Goal: Task Accomplishment & Management: Use online tool/utility

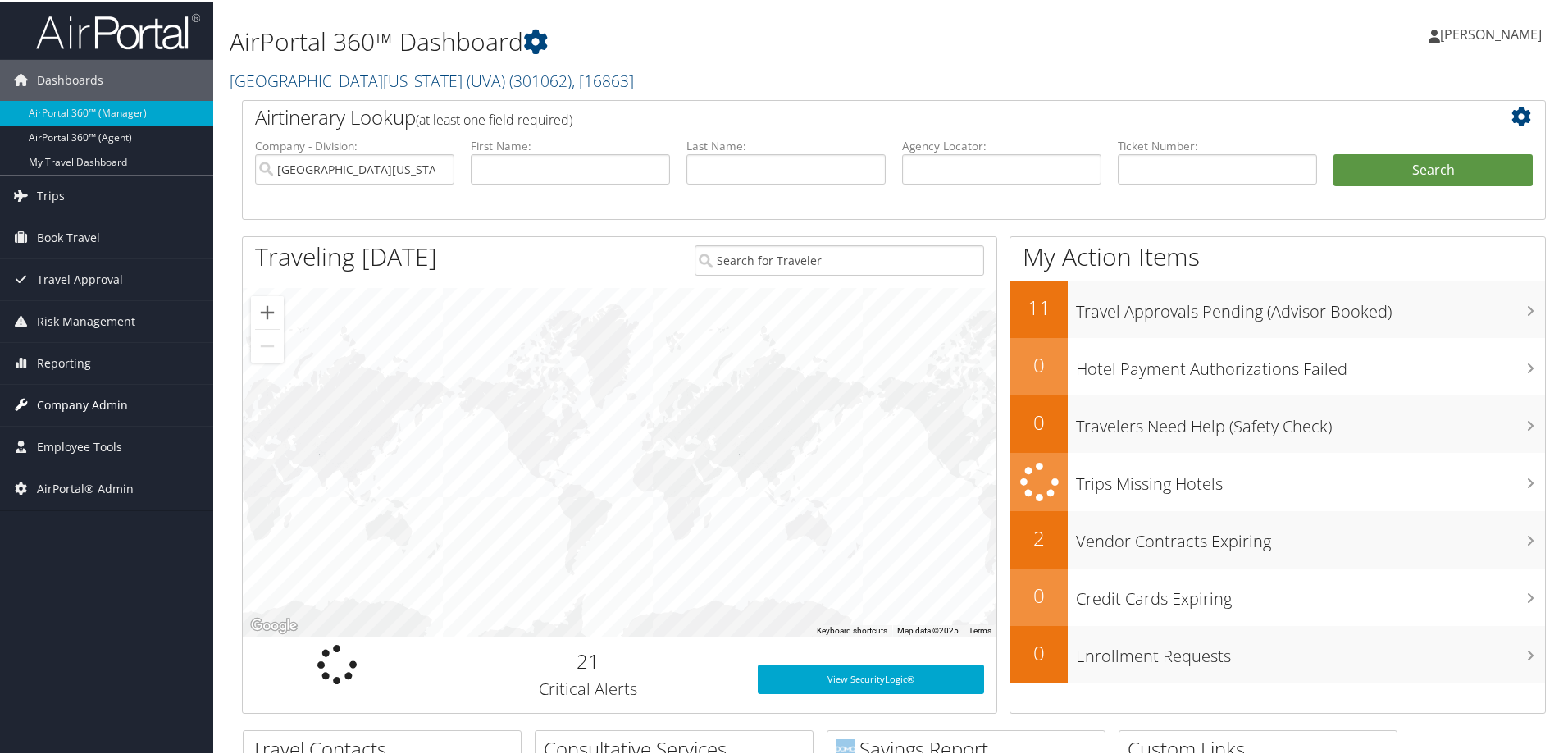
click at [91, 401] on span "Company Admin" at bounding box center [82, 403] width 91 height 41
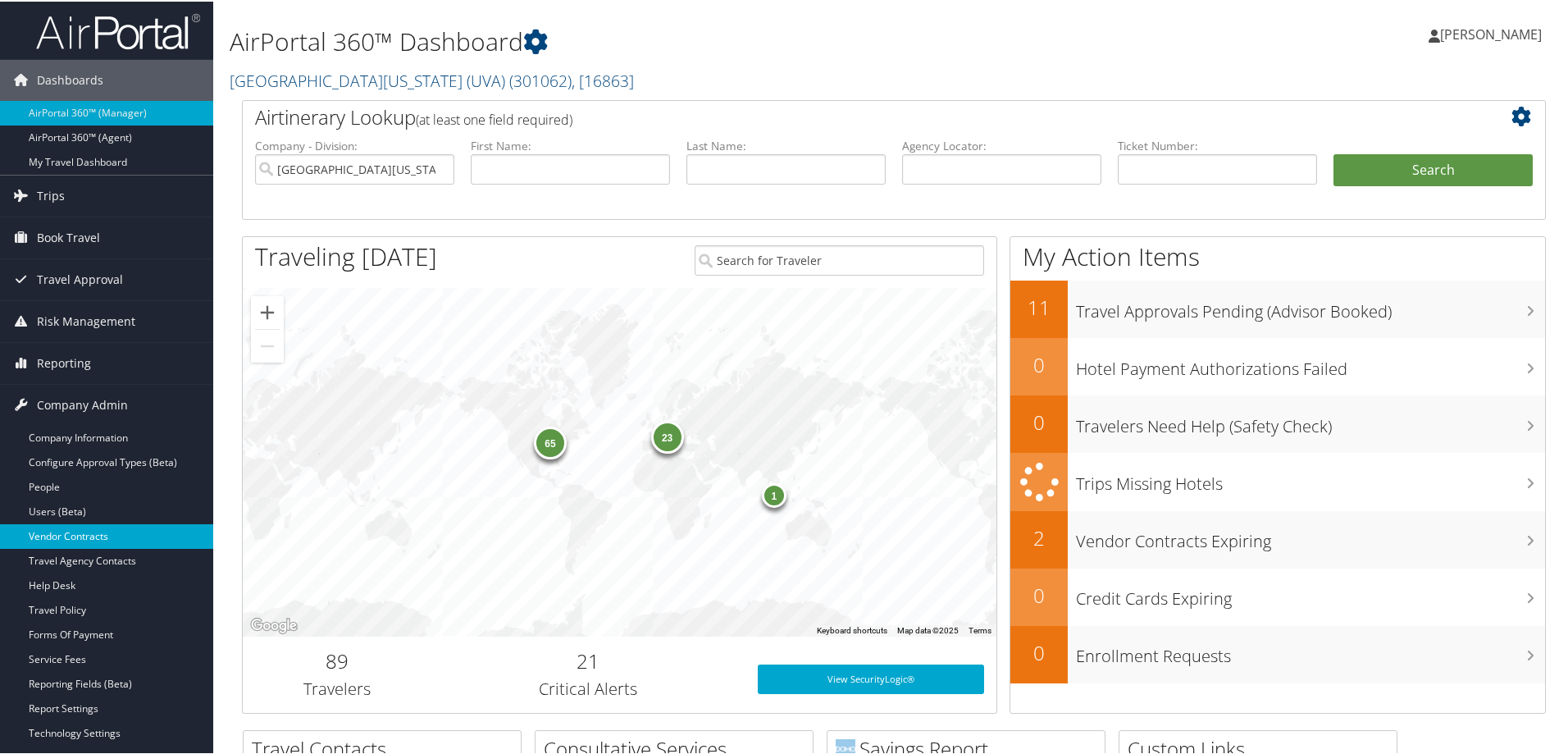
click at [75, 524] on link "Vendor Contracts" at bounding box center [107, 535] width 213 height 25
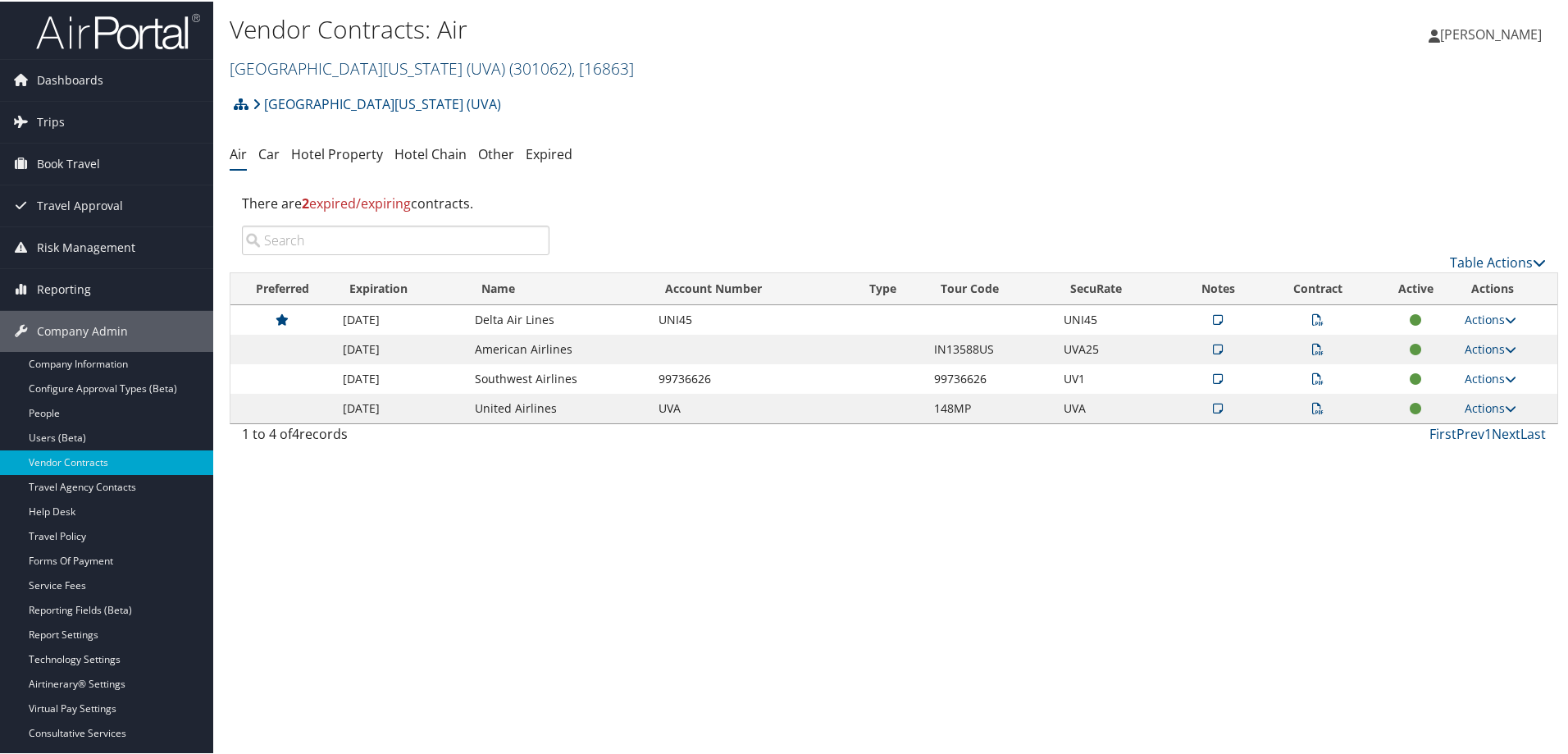
click at [344, 72] on link "University of Virginia (UVA) ( 301062 ) , [ 16863 ]" at bounding box center [431, 67] width 404 height 22
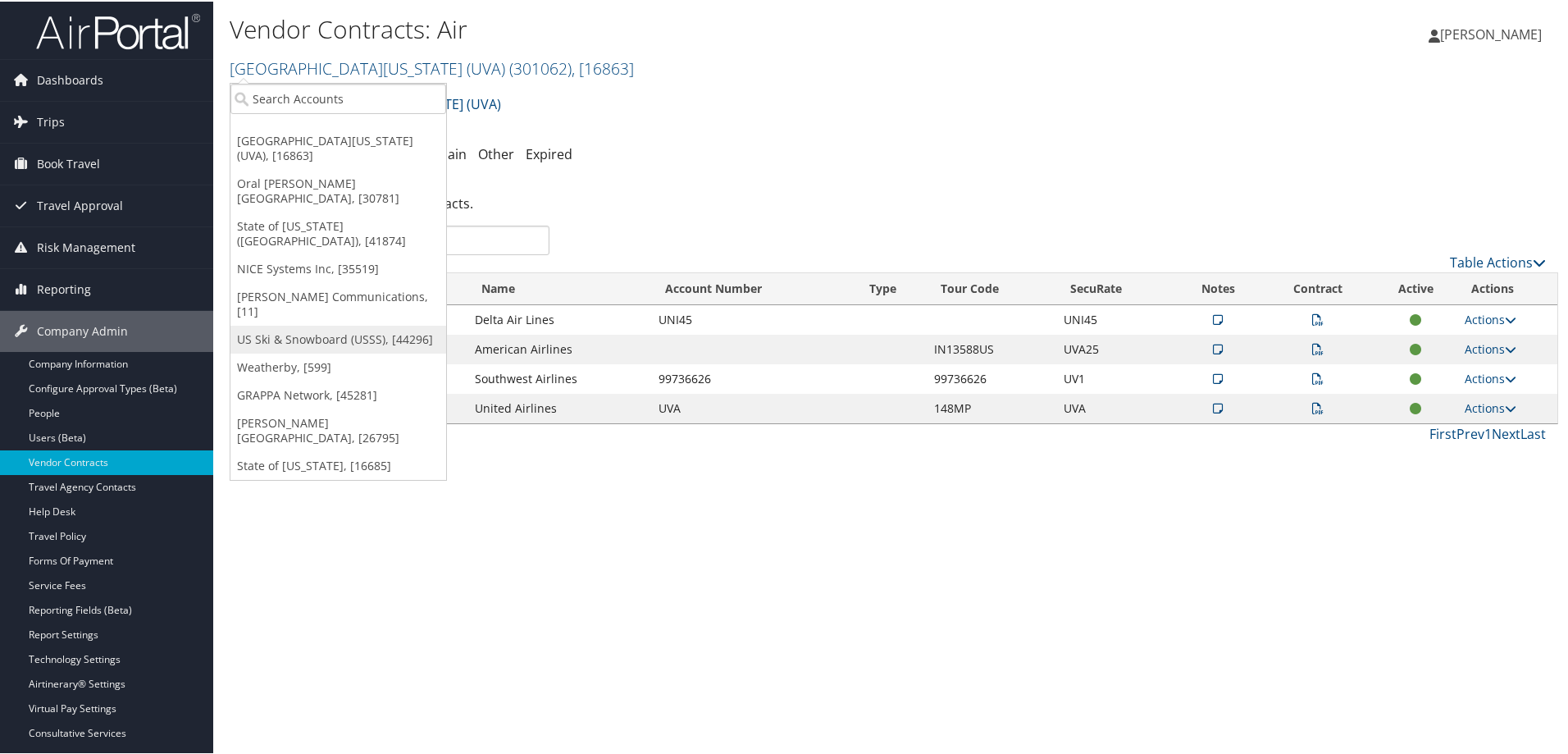
click at [325, 324] on link "US Ski & Snowboard (USSS), [44296]" at bounding box center [338, 337] width 216 height 28
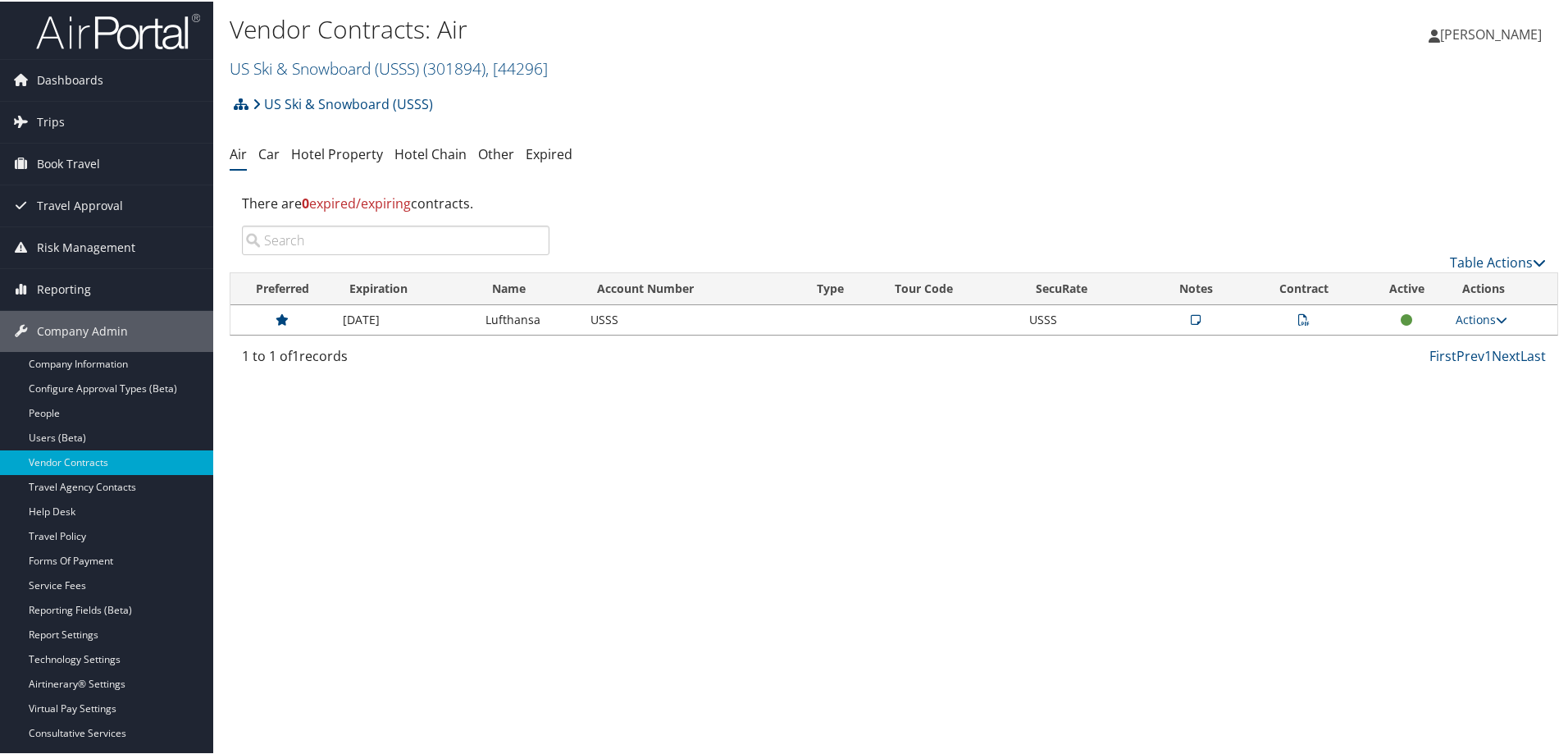
click at [871, 152] on ul "Air Car Hotel Property Hotel Chain Other Expired" at bounding box center [894, 153] width 1328 height 30
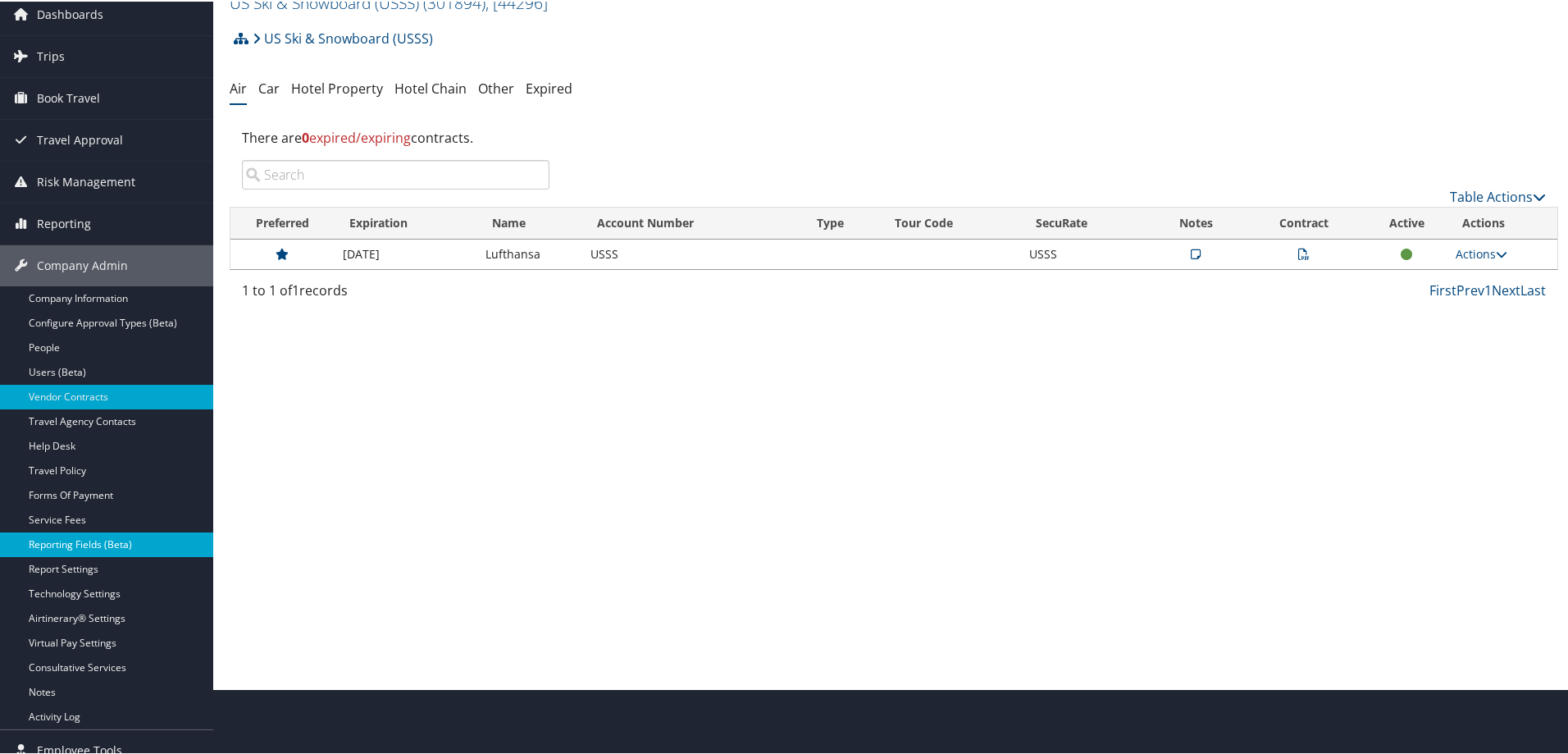
scroll to position [124, 0]
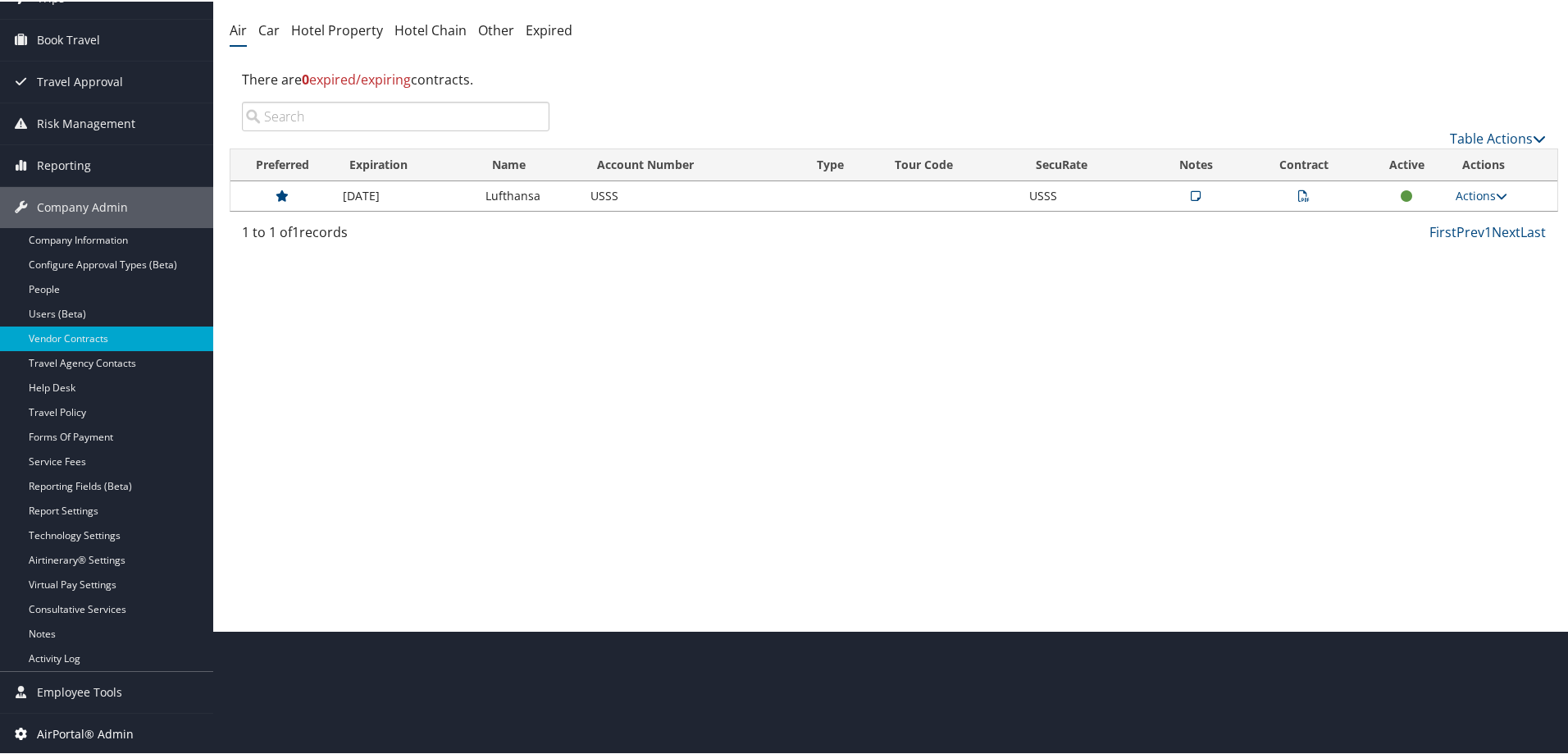
click at [69, 726] on span "AirPortal® Admin" at bounding box center [86, 732] width 97 height 41
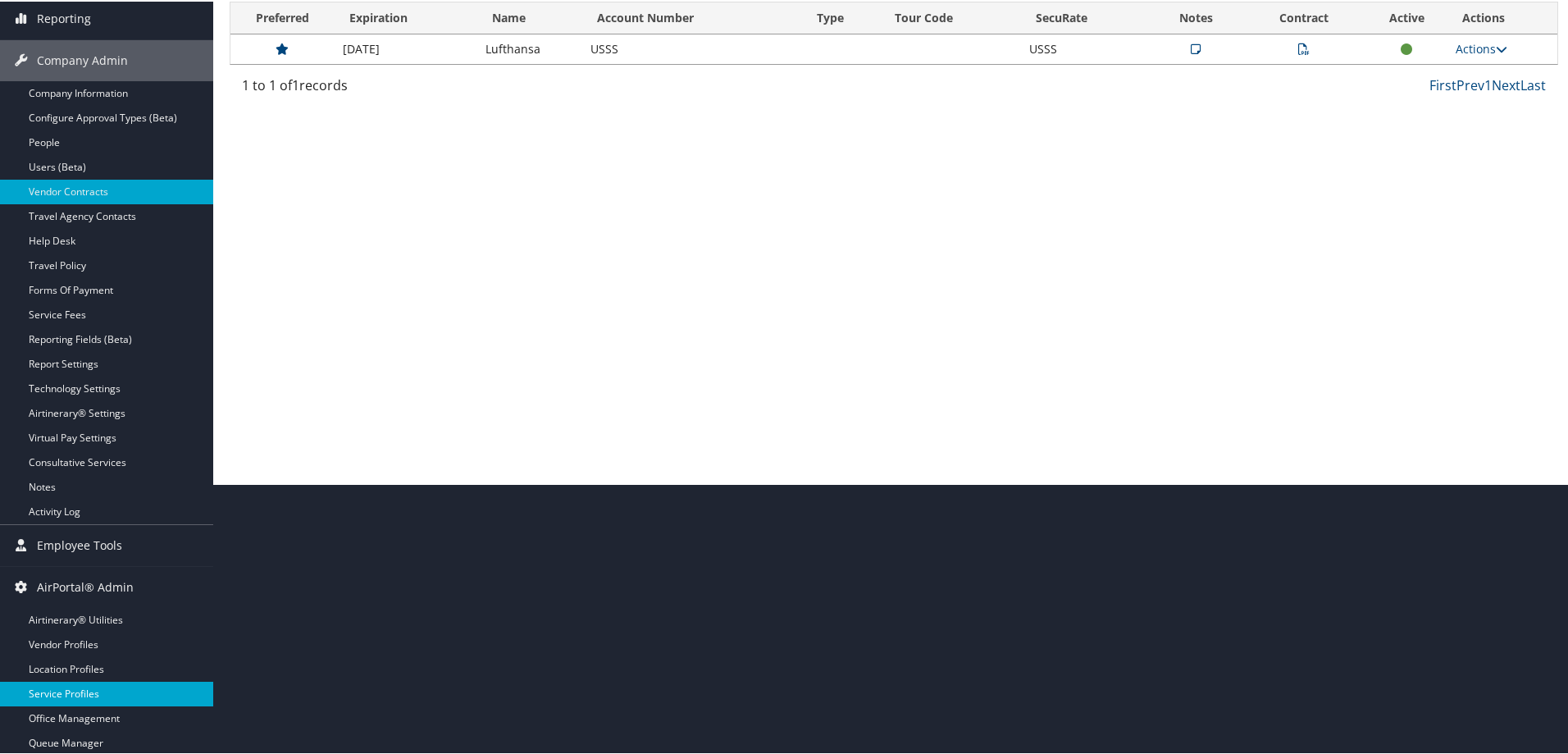
scroll to position [271, 0]
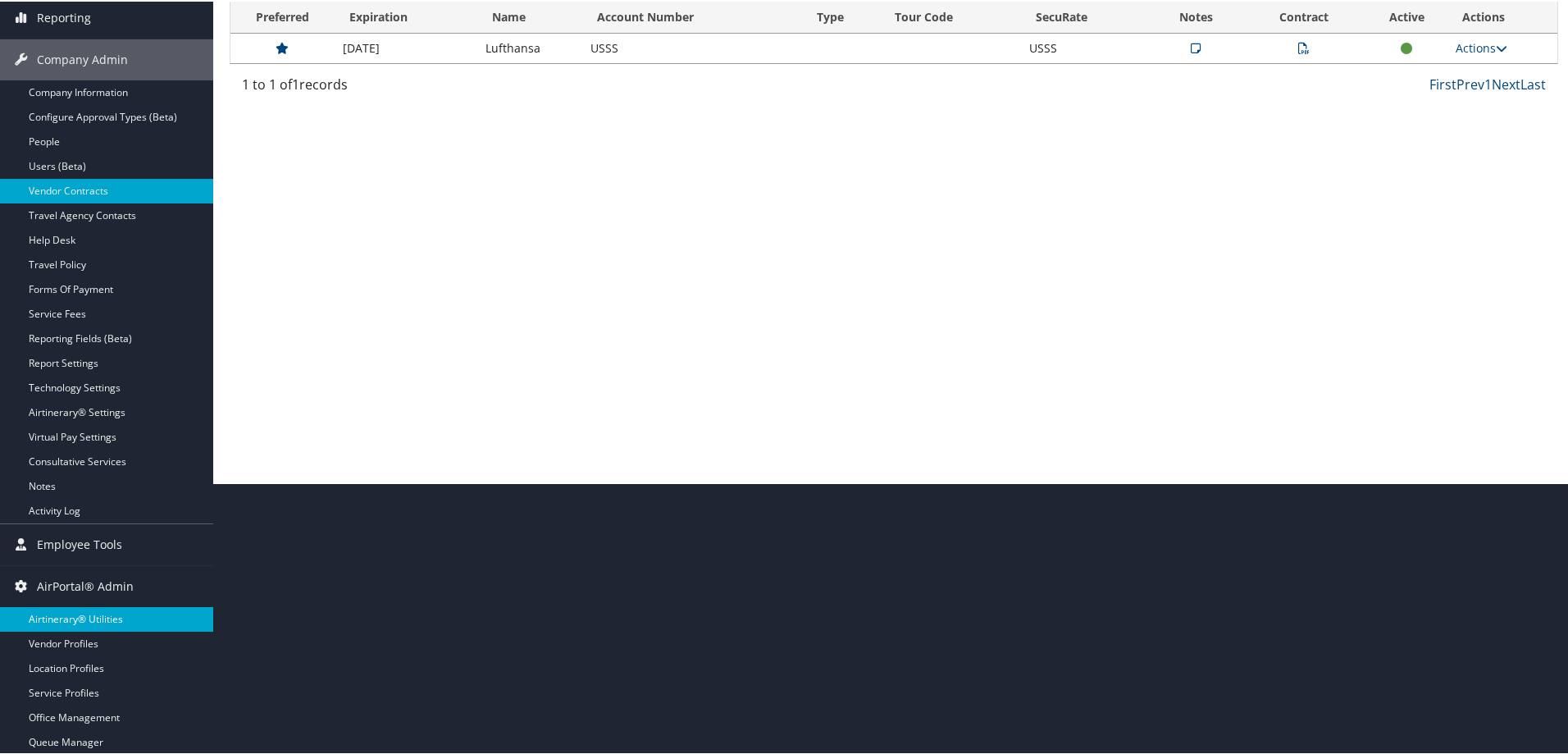
click at [61, 615] on link "Airtinerary® Utilities" at bounding box center [107, 617] width 213 height 25
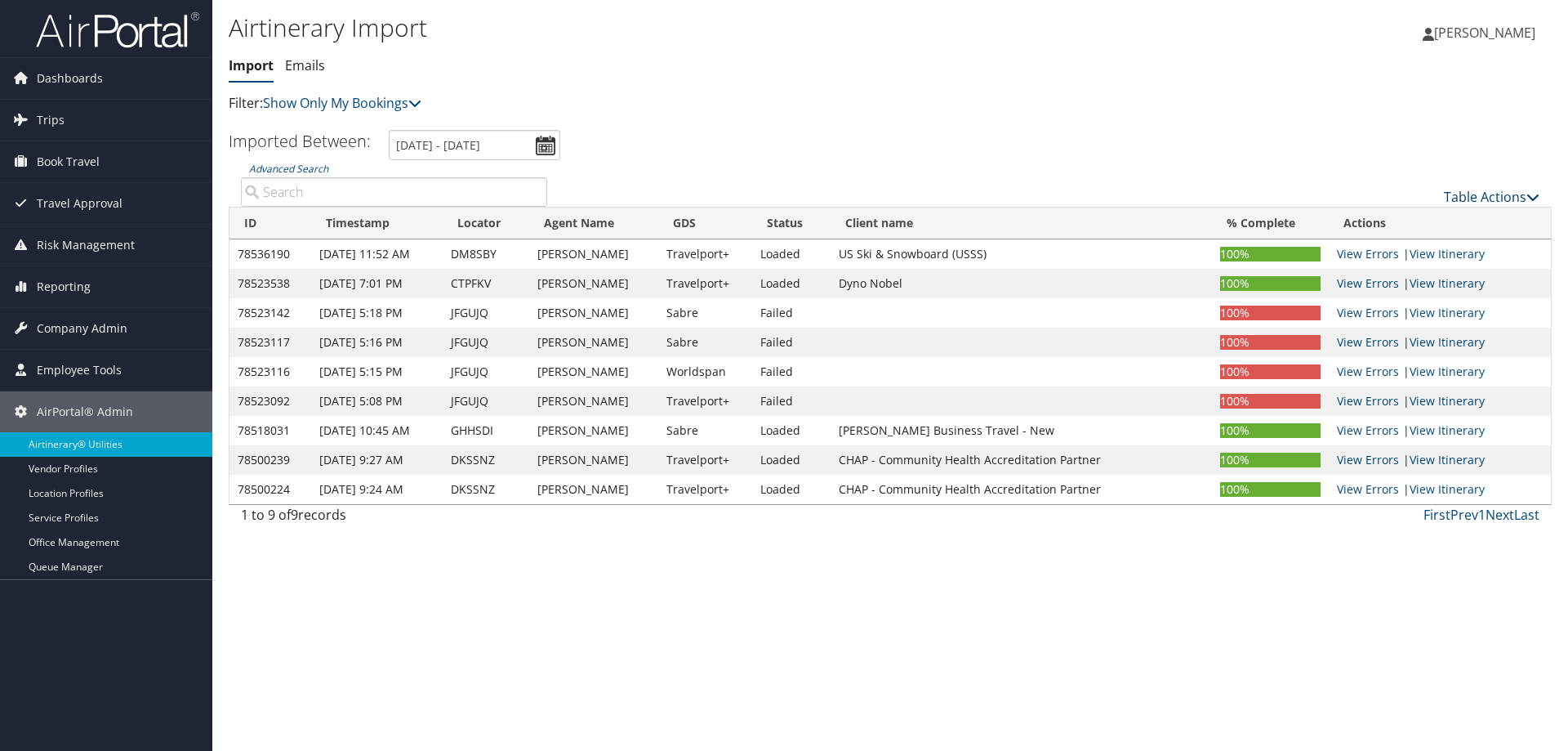
click at [1483, 200] on link "Table Actions" at bounding box center [1491, 197] width 95 height 18
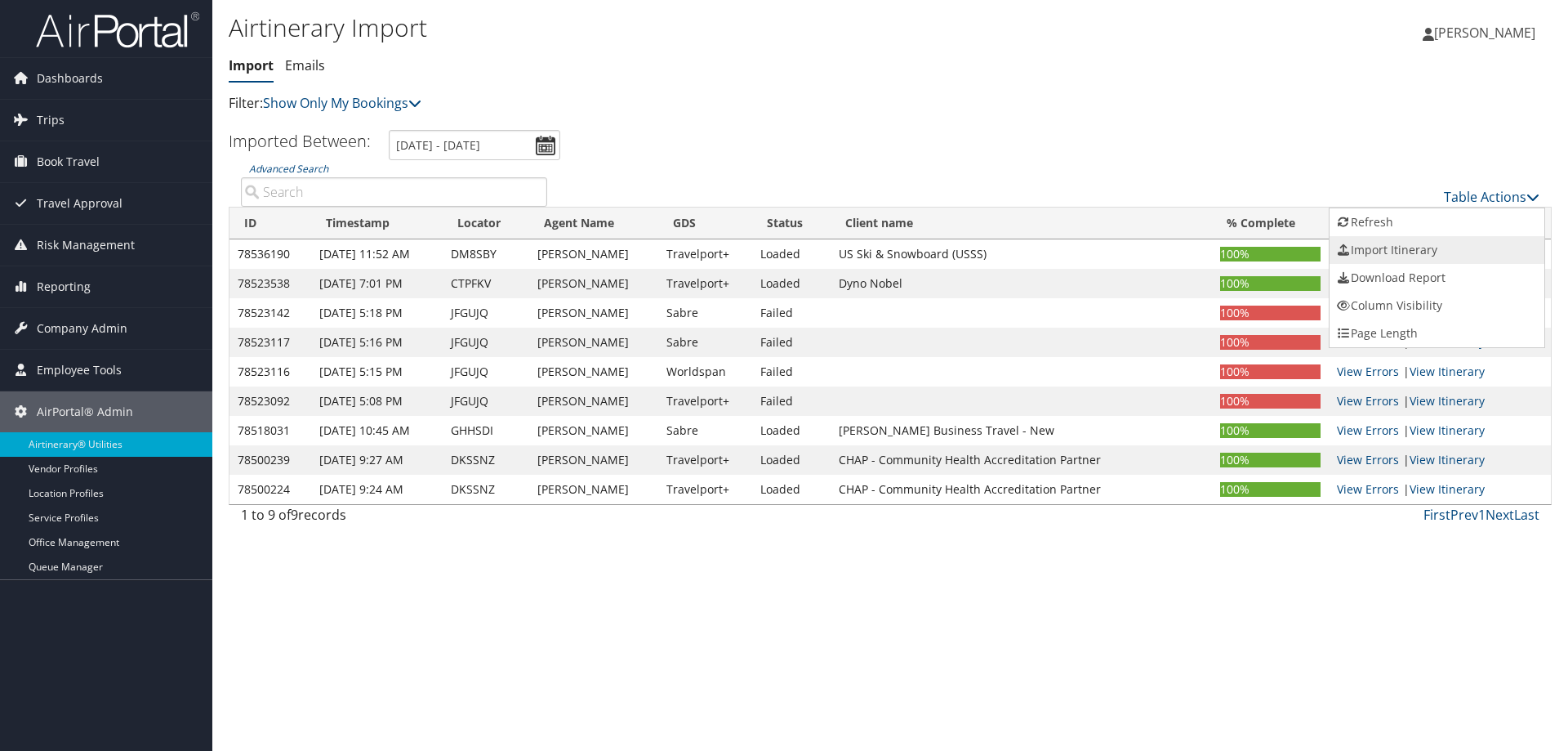
click at [1431, 246] on link "Import Itinerary" at bounding box center [1436, 250] width 215 height 28
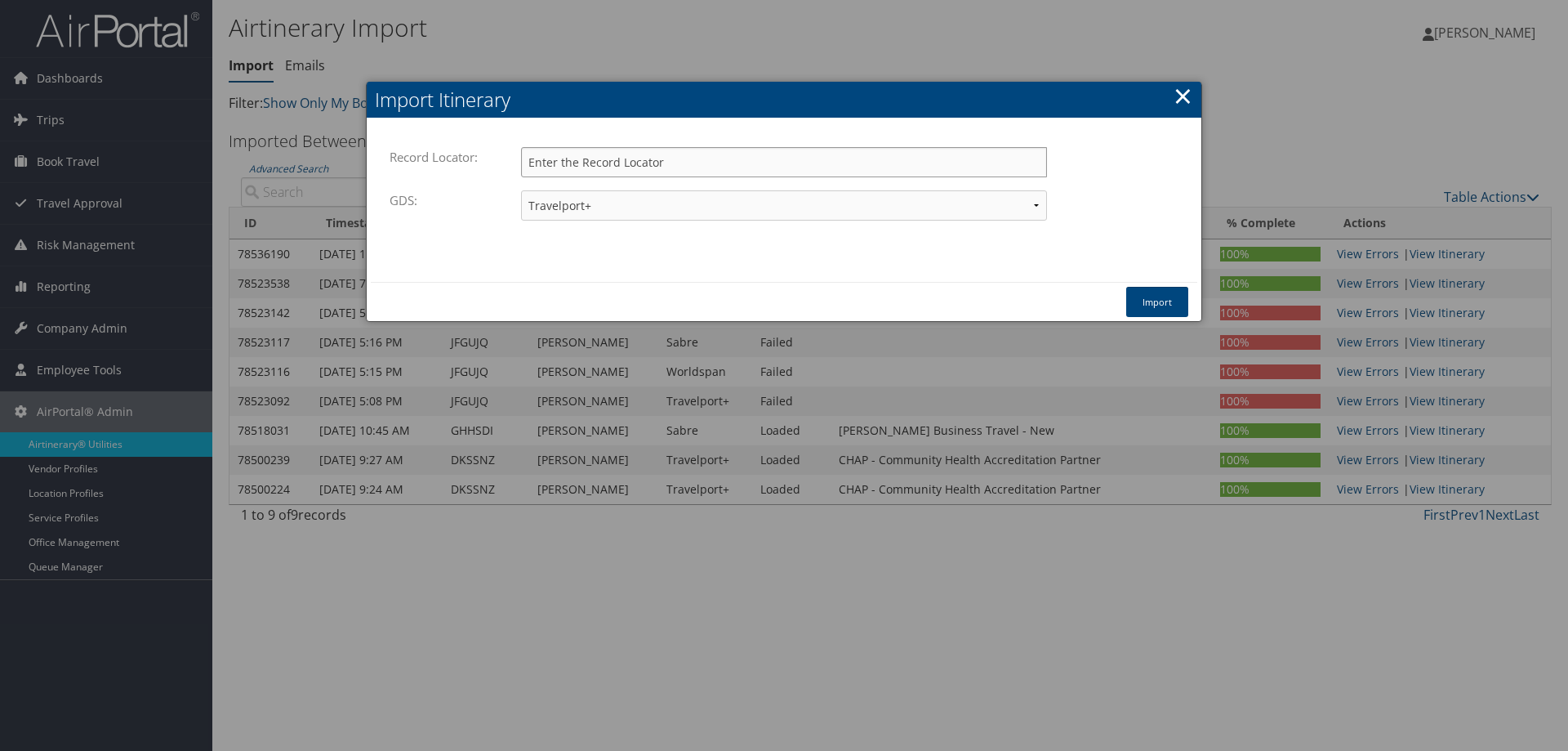
paste input "DLZ0T8"
type input "DLZ0T8"
click at [1146, 302] on button "Import" at bounding box center [1157, 302] width 62 height 30
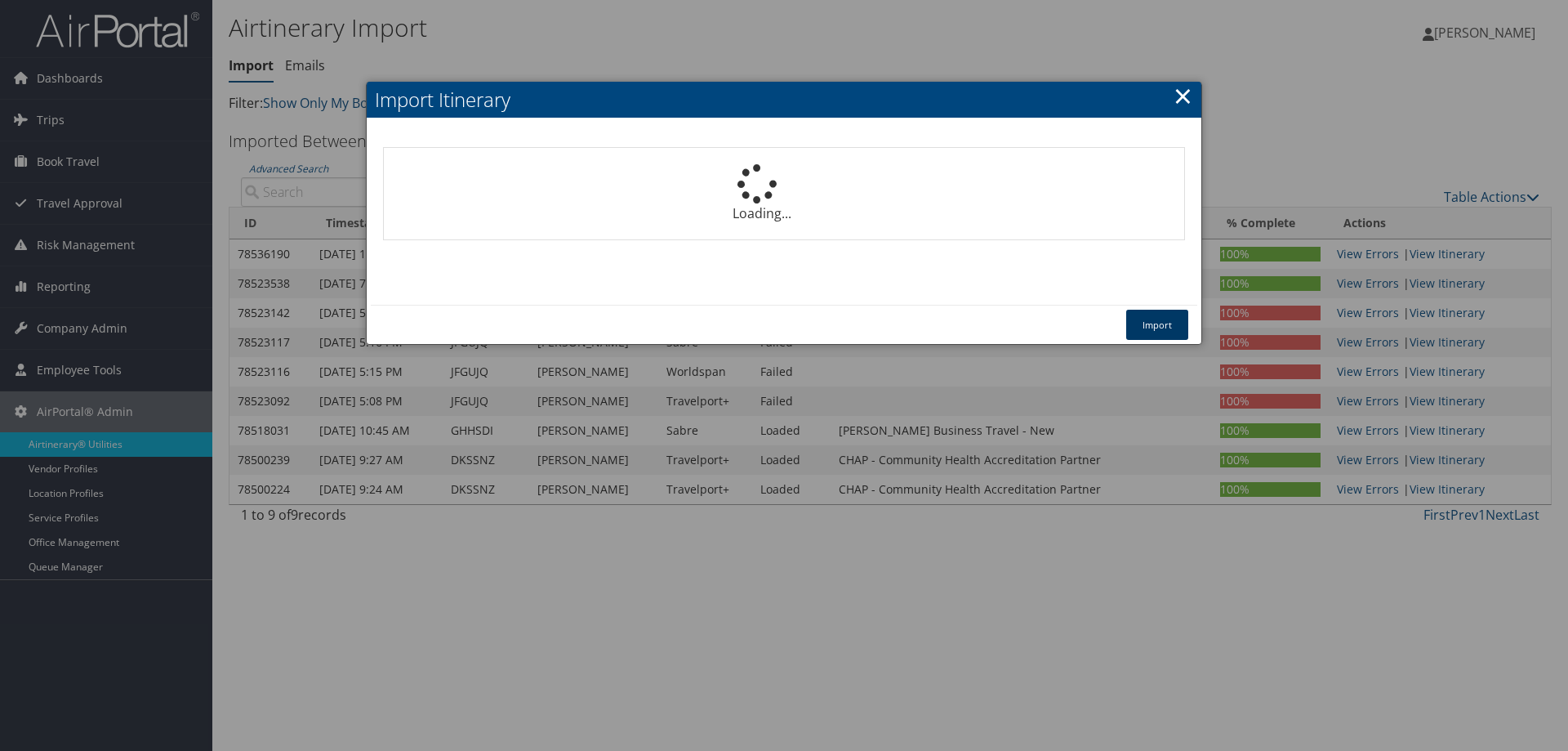
select select "1P"
